Goal: Find contact information: Find contact information

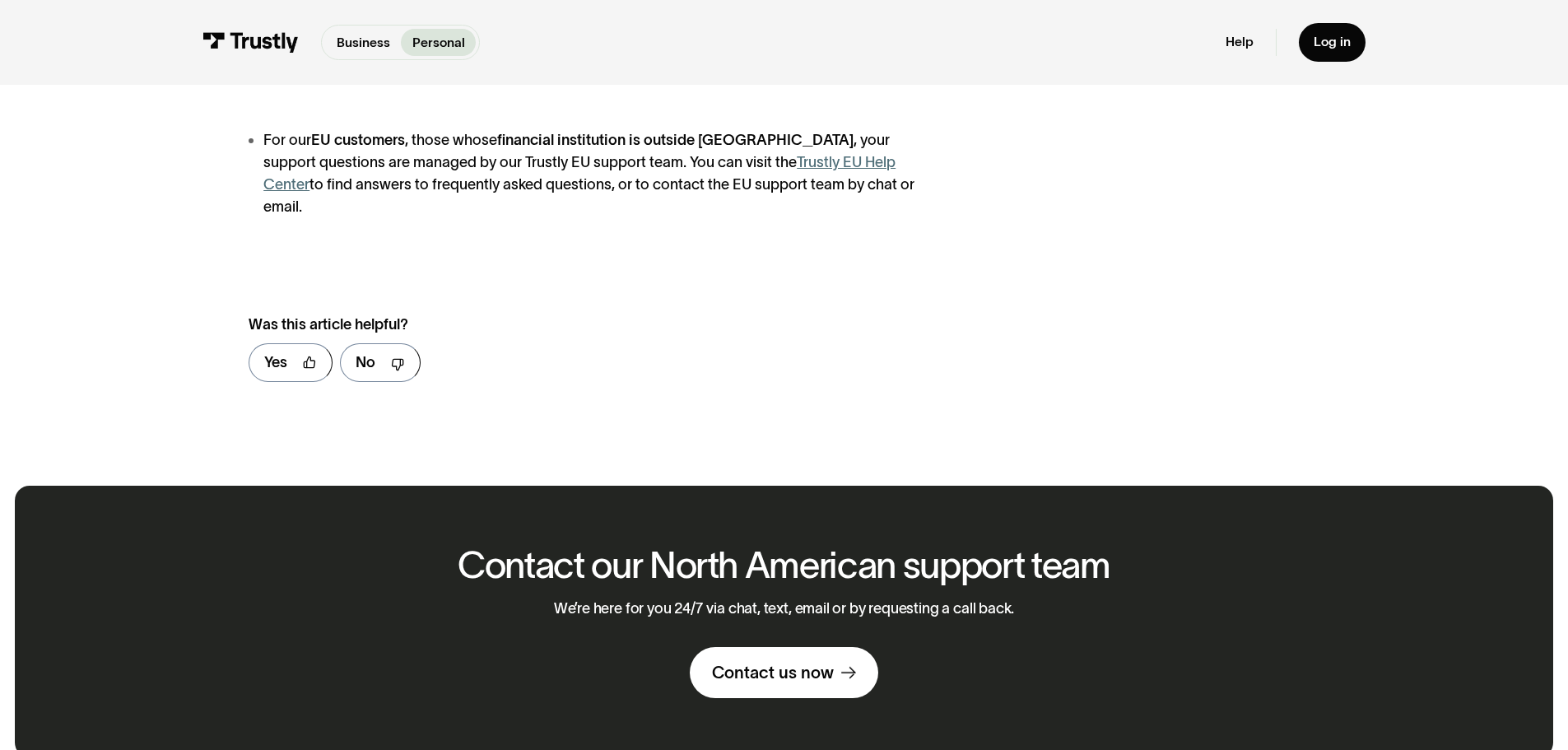
scroll to position [741, 0]
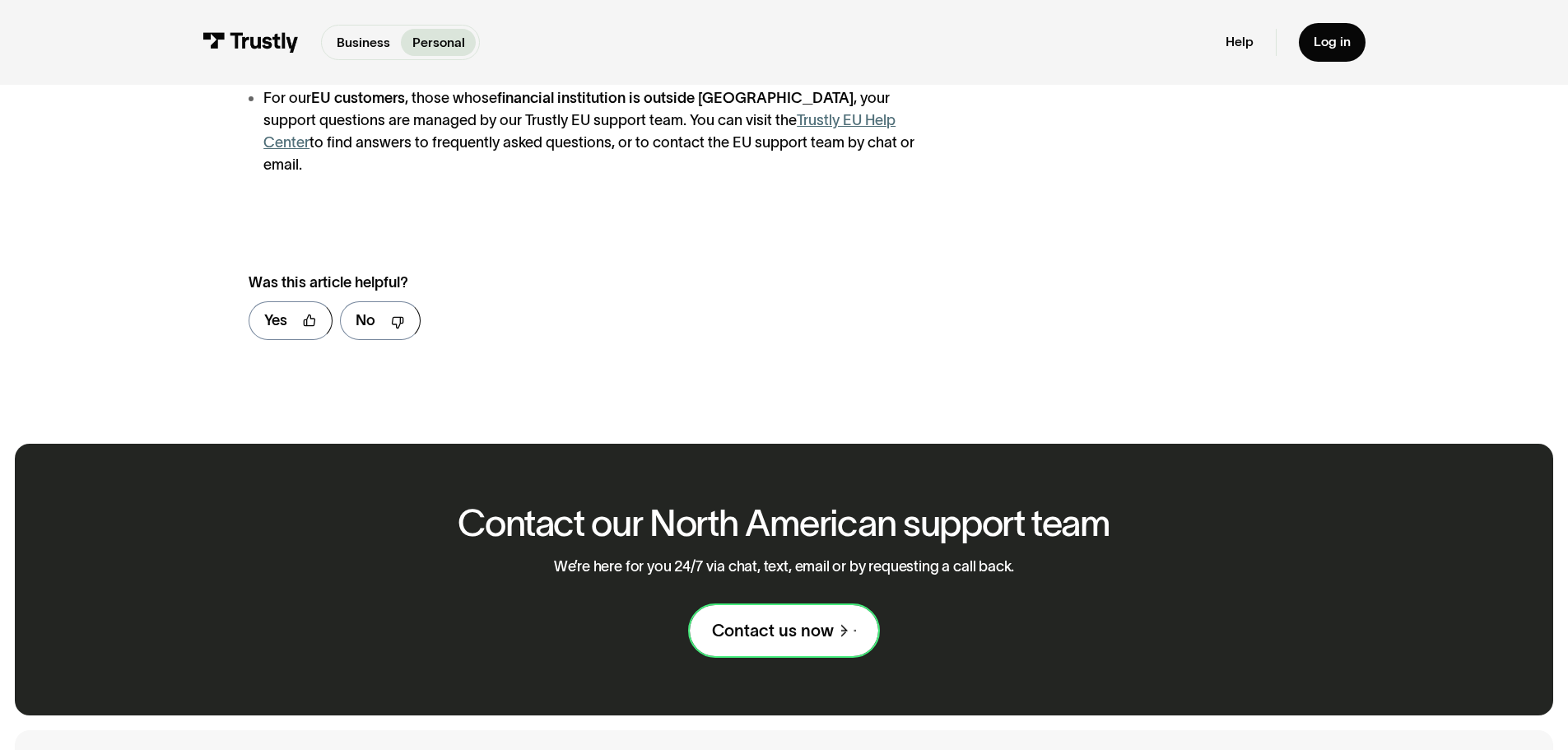
click at [788, 621] on div "Contact us now" at bounding box center [772, 630] width 122 height 22
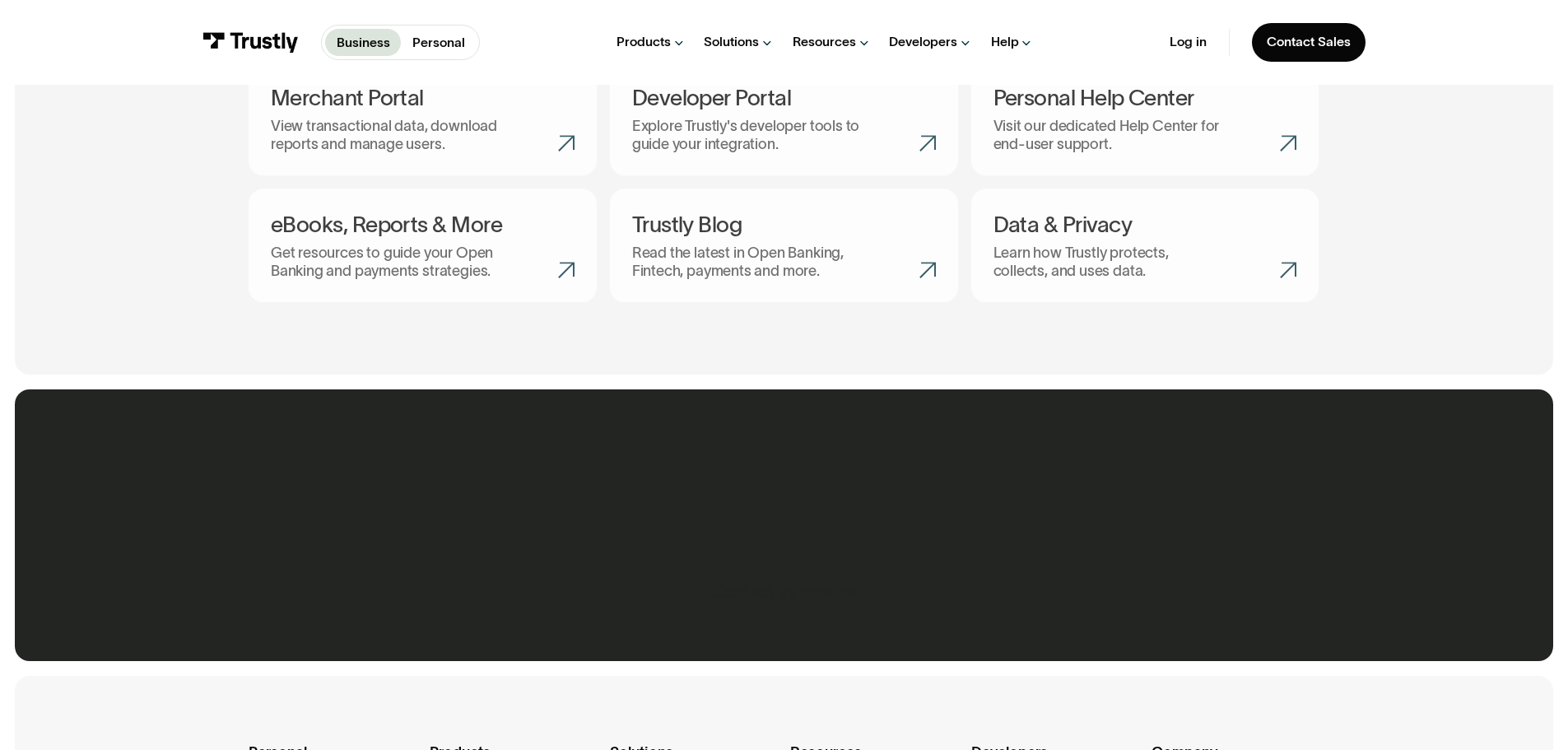
scroll to position [905, 0]
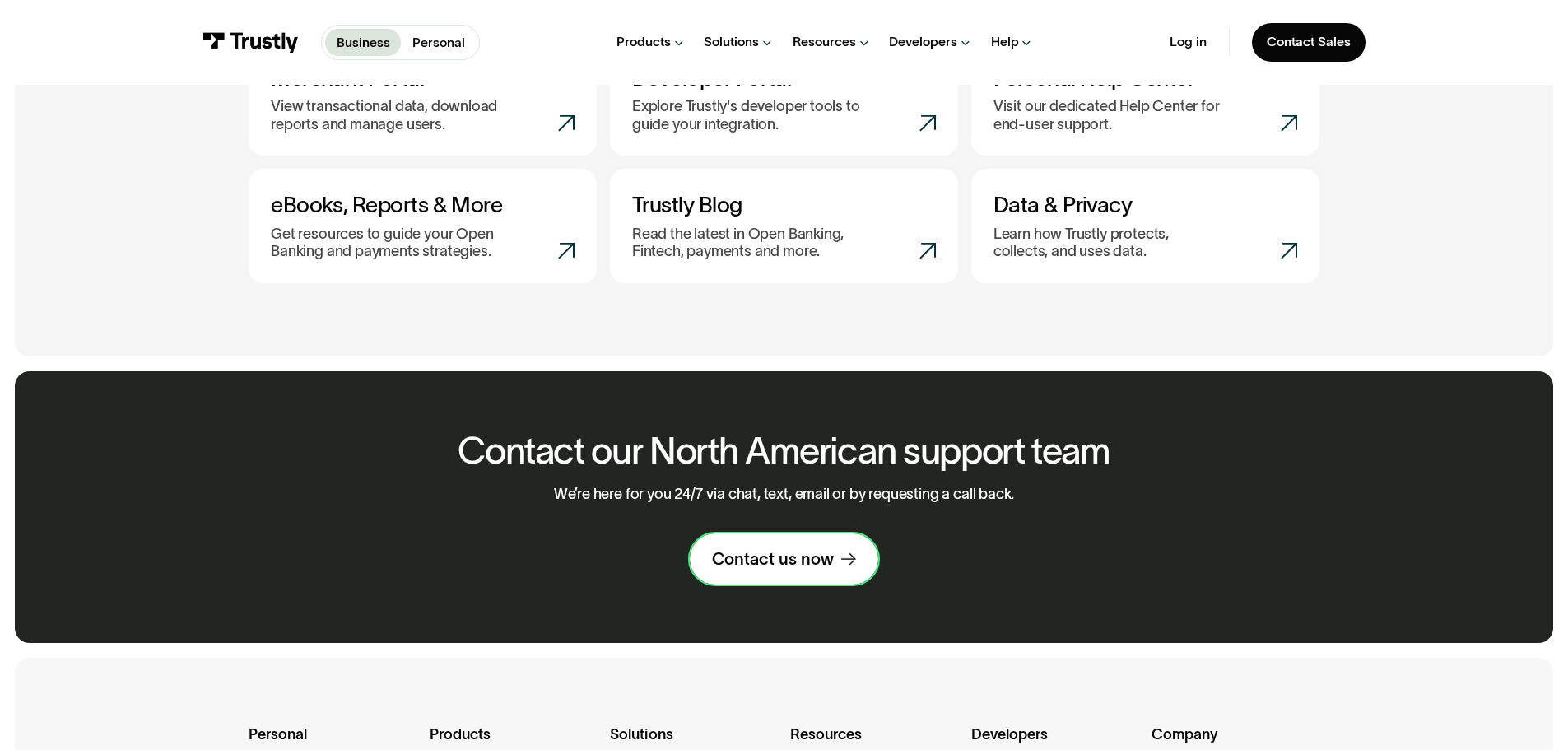
click at [808, 564] on div "Contact us now" at bounding box center [772, 558] width 122 height 22
